Goal: Transaction & Acquisition: Purchase product/service

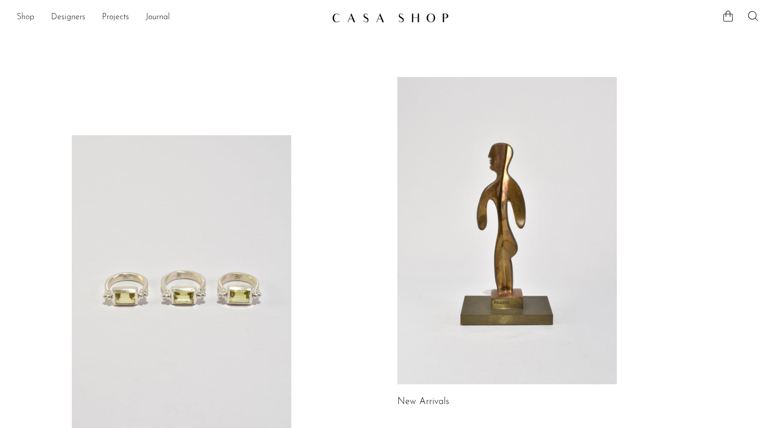
click at [25, 17] on link "Shop" at bounding box center [26, 18] width 18 height 14
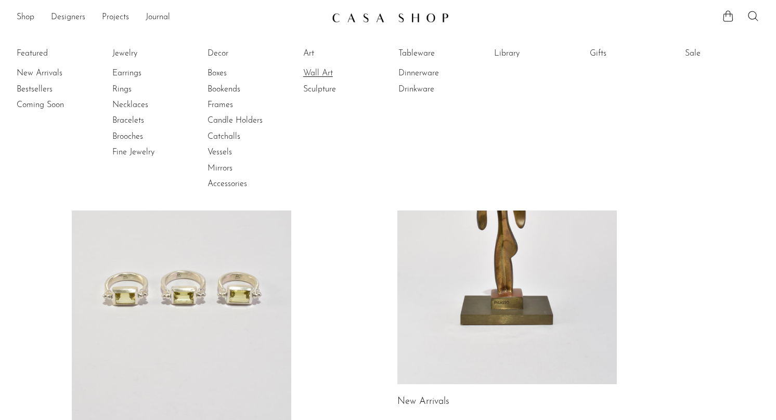
click at [326, 73] on link "Wall Art" at bounding box center [342, 73] width 78 height 11
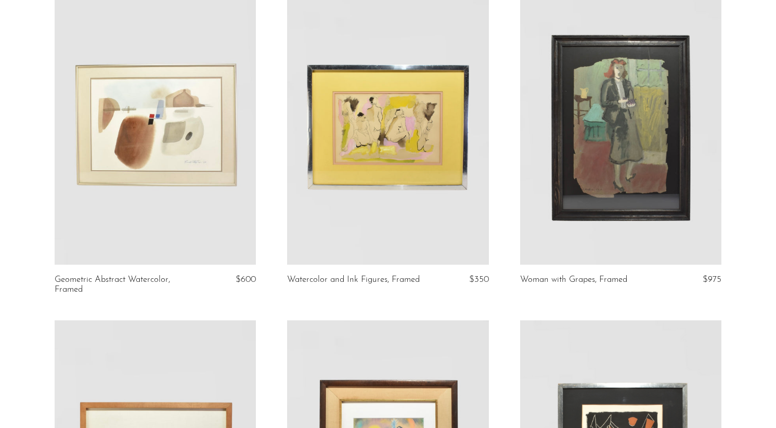
scroll to position [434, 0]
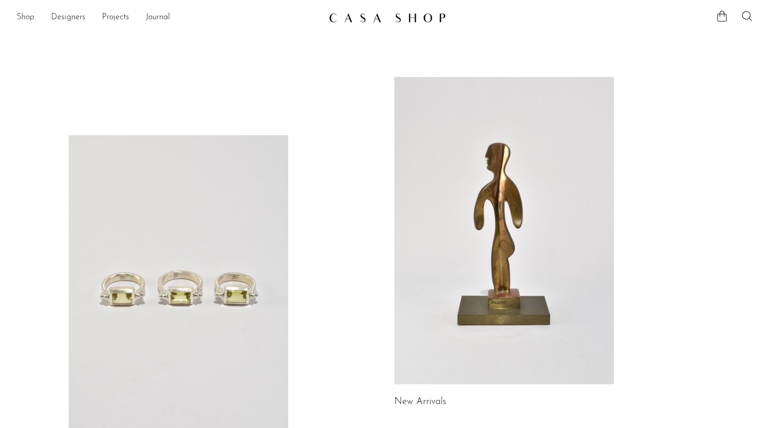
click at [24, 19] on link "Shop" at bounding box center [26, 18] width 18 height 14
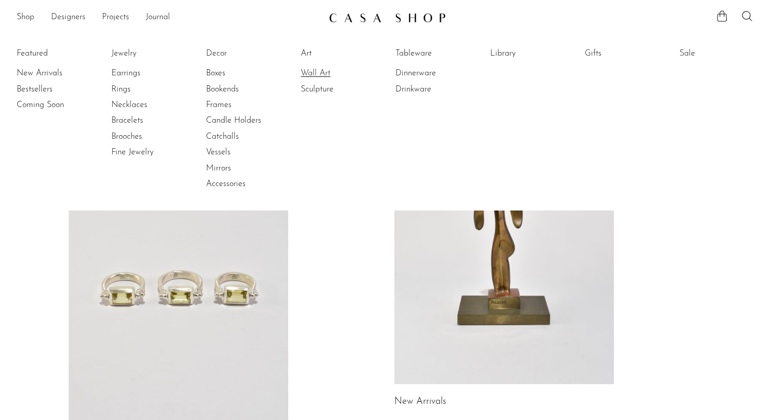
click at [328, 75] on link "Wall Art" at bounding box center [340, 73] width 78 height 11
